Goal: Navigation & Orientation: Find specific page/section

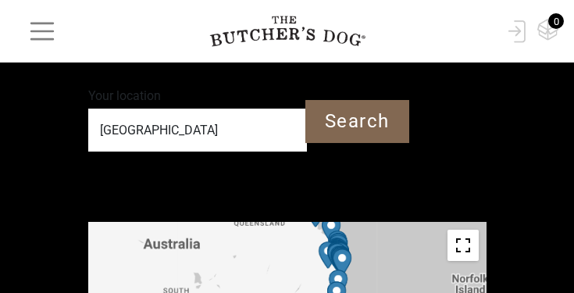
scroll to position [625, 0]
click at [335, 116] on input "Search" at bounding box center [358, 121] width 104 height 43
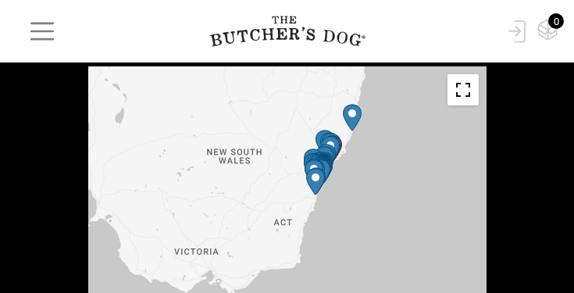
scroll to position [779, 0]
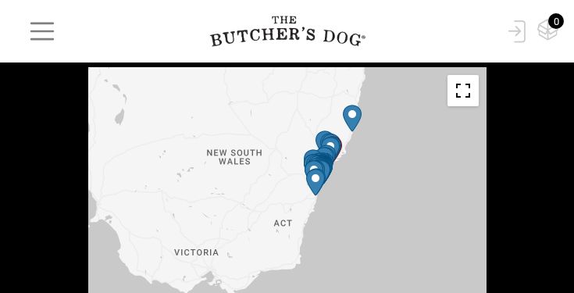
click at [342, 179] on div at bounding box center [287, 223] width 399 height 313
click at [328, 153] on img "PetO Hornsby" at bounding box center [320, 166] width 19 height 27
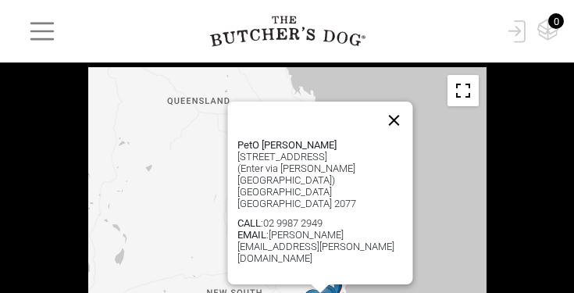
click at [401, 127] on button "Close" at bounding box center [394, 121] width 38 height 38
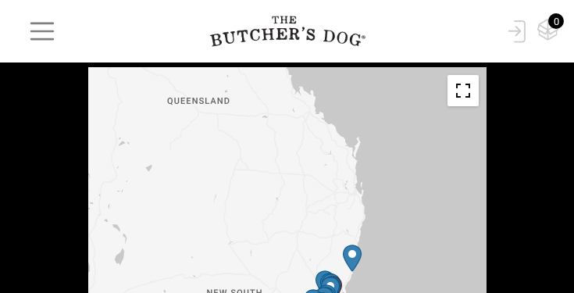
click at [354, 256] on img "Petbarn – Port Macquarie" at bounding box center [352, 258] width 19 height 27
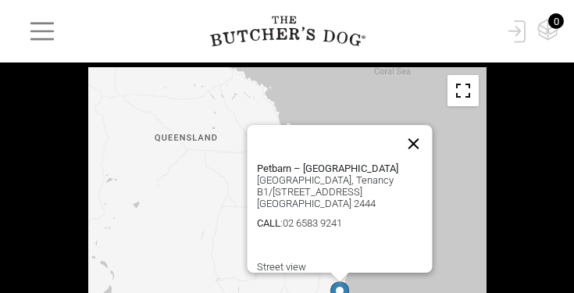
click at [416, 133] on button "Close" at bounding box center [414, 144] width 38 height 38
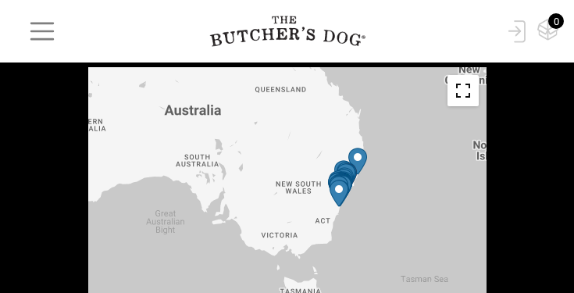
drag, startPoint x: 357, startPoint y: 238, endPoint x: 366, endPoint y: 134, distance: 104.3
click at [366, 134] on div at bounding box center [287, 223] width 399 height 313
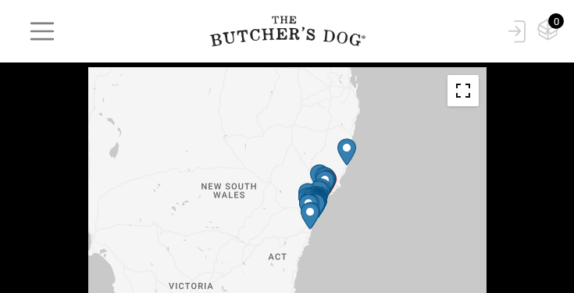
drag, startPoint x: 397, startPoint y: 200, endPoint x: 395, endPoint y: 146, distance: 54.0
click at [395, 146] on div at bounding box center [287, 223] width 399 height 313
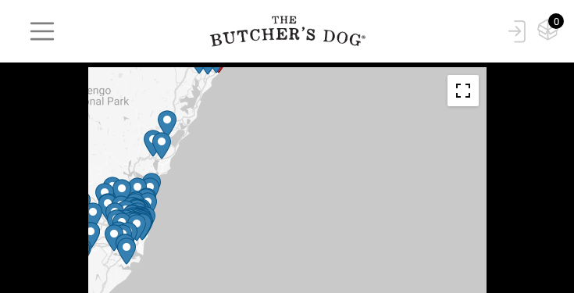
drag, startPoint x: 278, startPoint y: 166, endPoint x: 446, endPoint y: 159, distance: 168.2
click at [446, 159] on div at bounding box center [287, 223] width 399 height 313
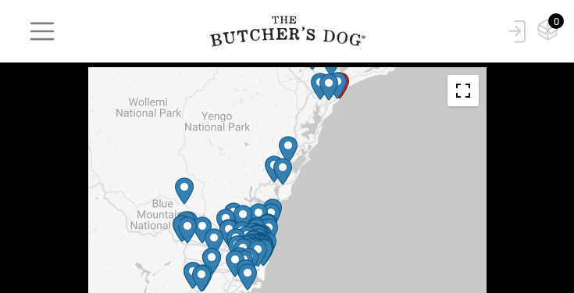
drag, startPoint x: 446, startPoint y: 159, endPoint x: 569, endPoint y: 184, distance: 125.2
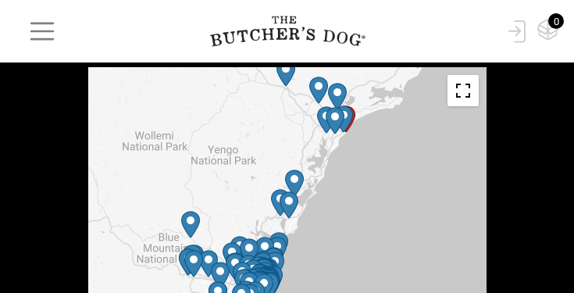
drag, startPoint x: 411, startPoint y: 158, endPoint x: 420, endPoint y: 202, distance: 44.6
click at [420, 202] on div at bounding box center [287, 223] width 399 height 313
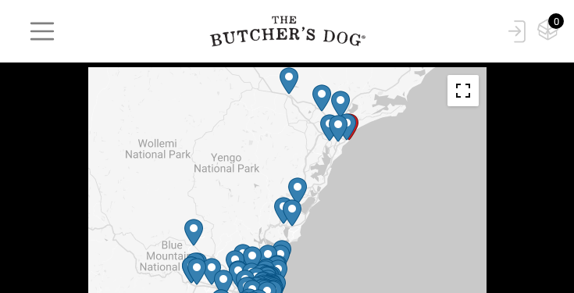
click at [324, 126] on img "Petbarn – Glendale" at bounding box center [329, 127] width 19 height 27
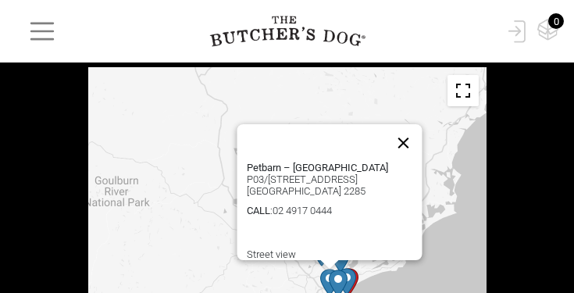
click at [413, 127] on button "Close" at bounding box center [404, 143] width 38 height 38
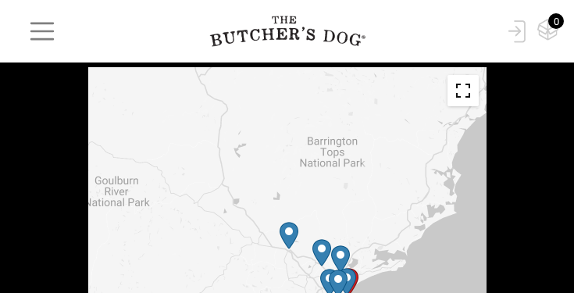
click at [338, 254] on img "Petbarn – Heatherbrae" at bounding box center [340, 258] width 19 height 27
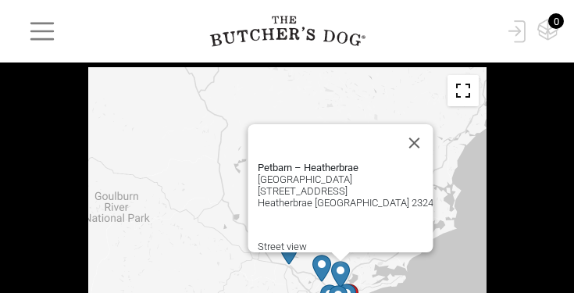
click at [320, 260] on img "Hunter Valley Meat Emporium" at bounding box center [322, 268] width 19 height 27
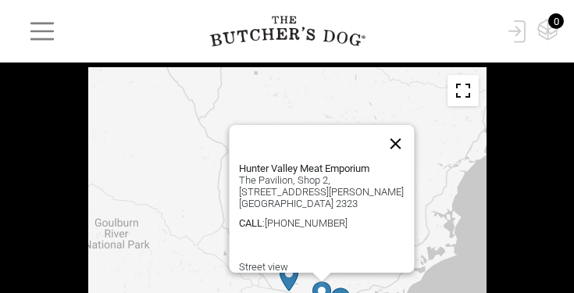
click at [400, 132] on button "Close" at bounding box center [396, 144] width 38 height 38
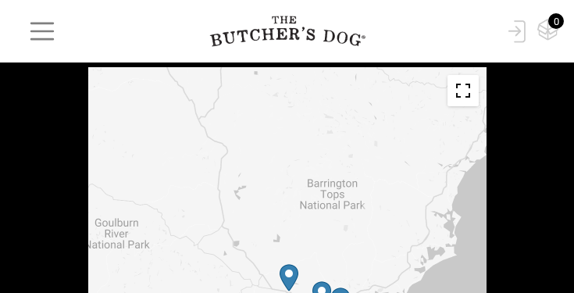
click at [288, 269] on img "Petbarn – East Maitland" at bounding box center [289, 277] width 19 height 27
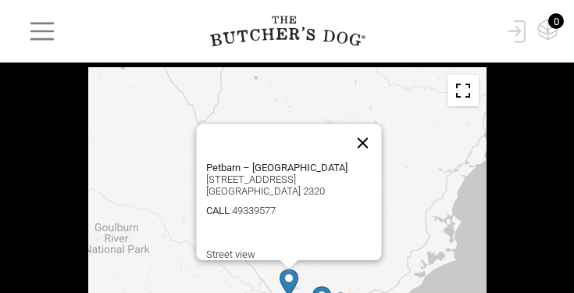
click at [366, 134] on button "Close" at bounding box center [363, 143] width 38 height 38
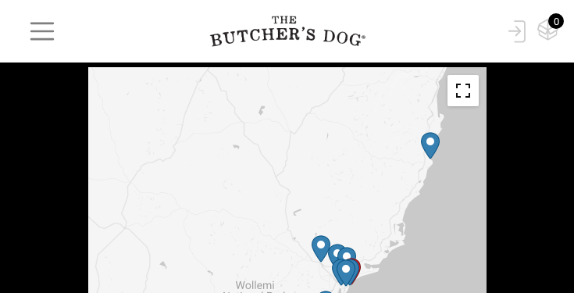
click at [429, 151] on img "Petbarn – Port Macquarie" at bounding box center [430, 145] width 19 height 27
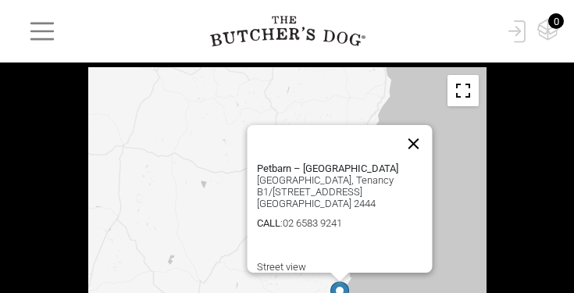
click at [418, 131] on button "Close" at bounding box center [414, 144] width 38 height 38
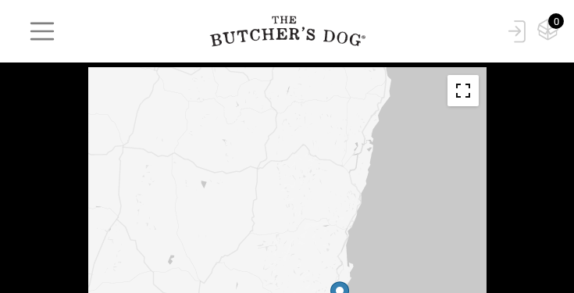
click at [416, 135] on div "To navigate, press the arrow keys." at bounding box center [287, 223] width 399 height 313
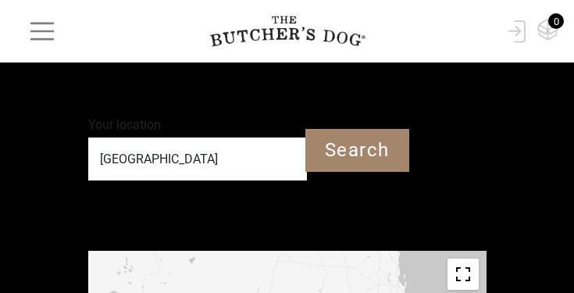
scroll to position [595, 0]
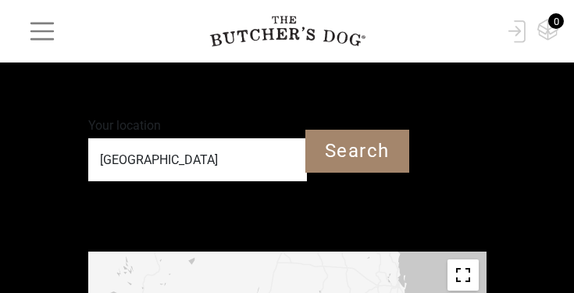
click at [147, 155] on input "[GEOGRAPHIC_DATA]" at bounding box center [197, 159] width 219 height 43
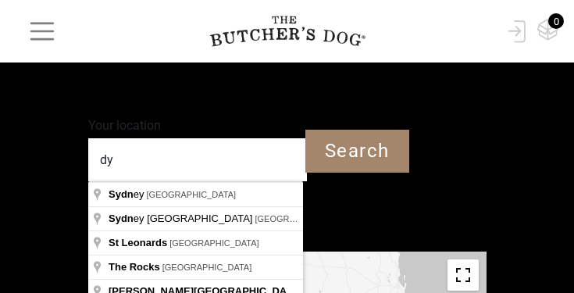
type input "d"
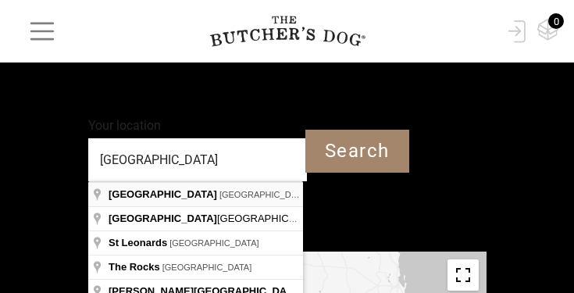
type input "[GEOGRAPHIC_DATA] [GEOGRAPHIC_DATA]"
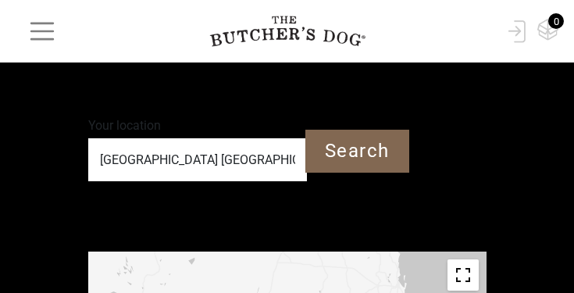
click at [343, 150] on input "Search" at bounding box center [358, 151] width 104 height 43
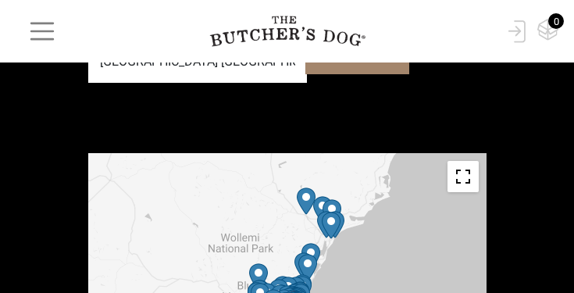
scroll to position [708, 0]
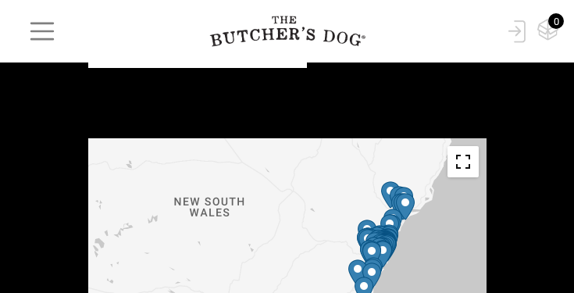
click at [457, 257] on div at bounding box center [287, 294] width 399 height 313
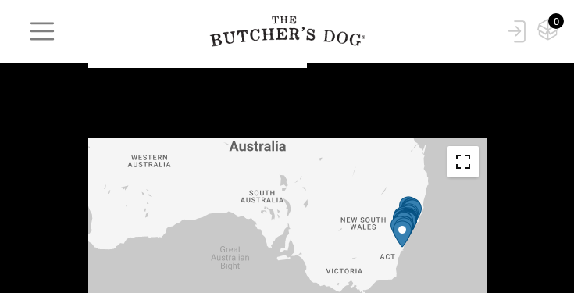
drag, startPoint x: 441, startPoint y: 237, endPoint x: 435, endPoint y: 231, distance: 8.3
click at [435, 231] on div at bounding box center [287, 294] width 399 height 313
click at [402, 229] on img "Petbarn – Nowra" at bounding box center [402, 233] width 19 height 27
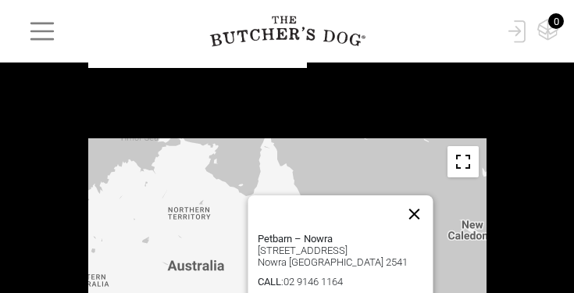
click at [421, 202] on button "Close" at bounding box center [414, 214] width 38 height 38
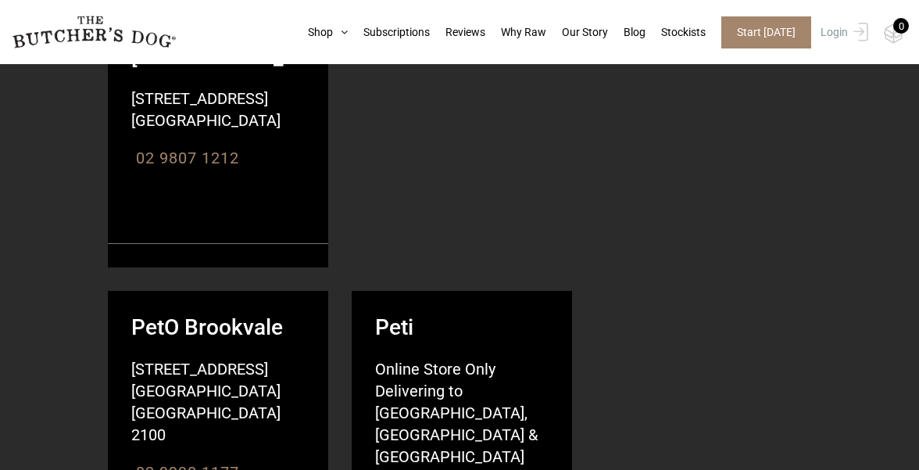
scroll to position [10548, 0]
click at [393, 290] on strong "Peti" at bounding box center [462, 315] width 220 height 50
click at [397, 290] on strong "Peti" at bounding box center [462, 315] width 220 height 50
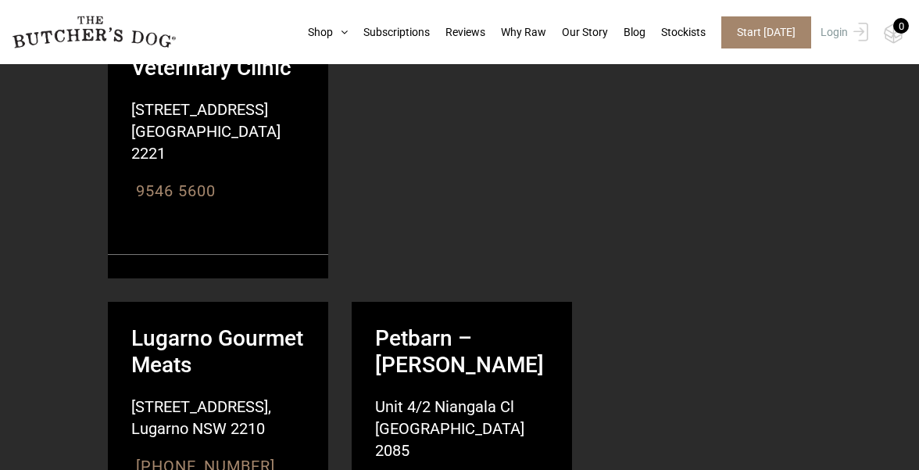
scroll to position [11838, 0]
